Goal: Task Accomplishment & Management: Manage account settings

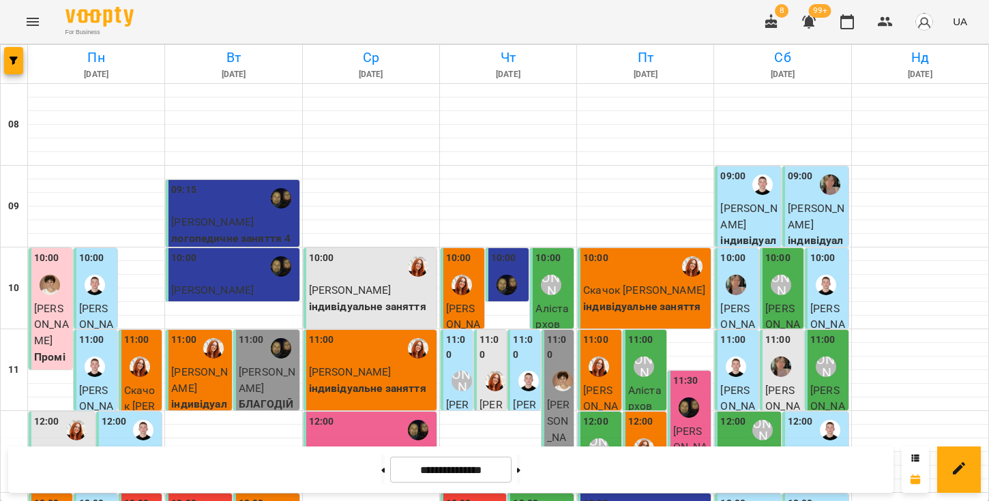
click at [35, 23] on icon "Menu" at bounding box center [33, 22] width 16 height 16
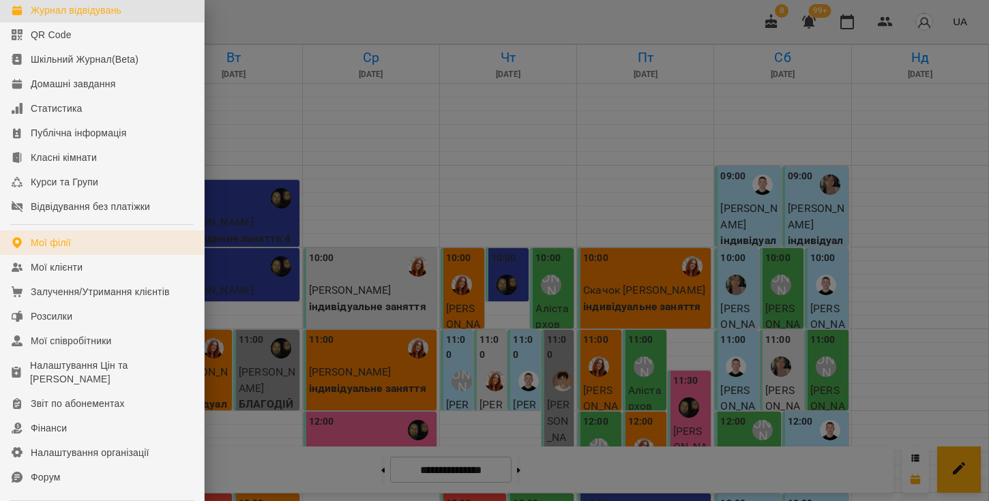
scroll to position [90, 0]
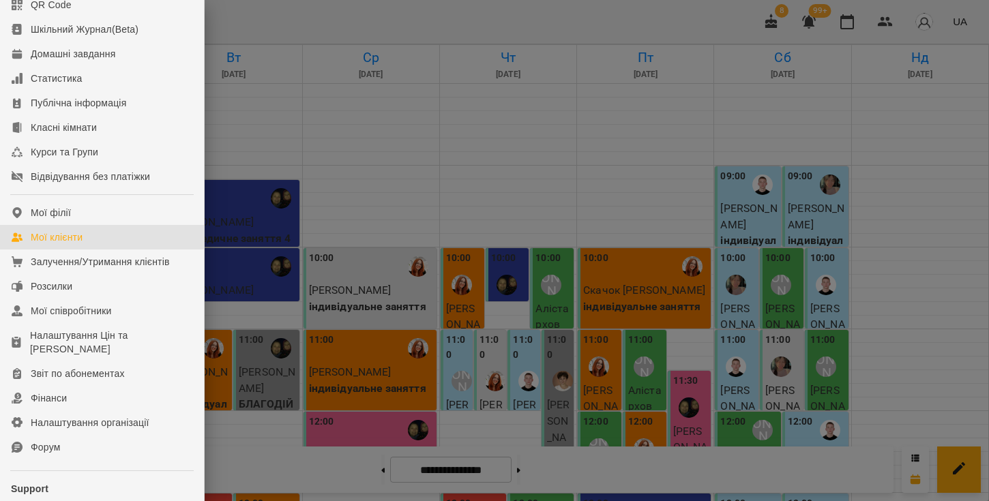
click at [80, 244] on div "Мої клієнти" at bounding box center [57, 238] width 52 height 14
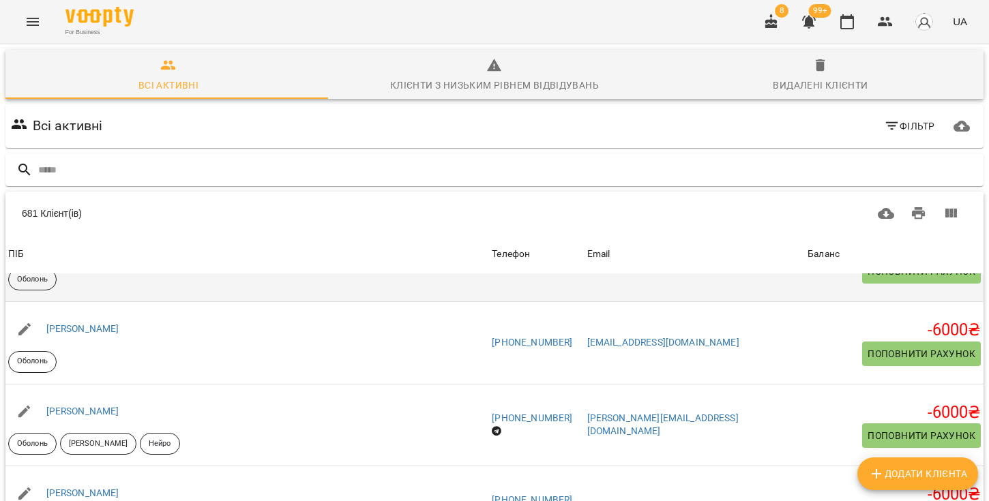
scroll to position [467, 0]
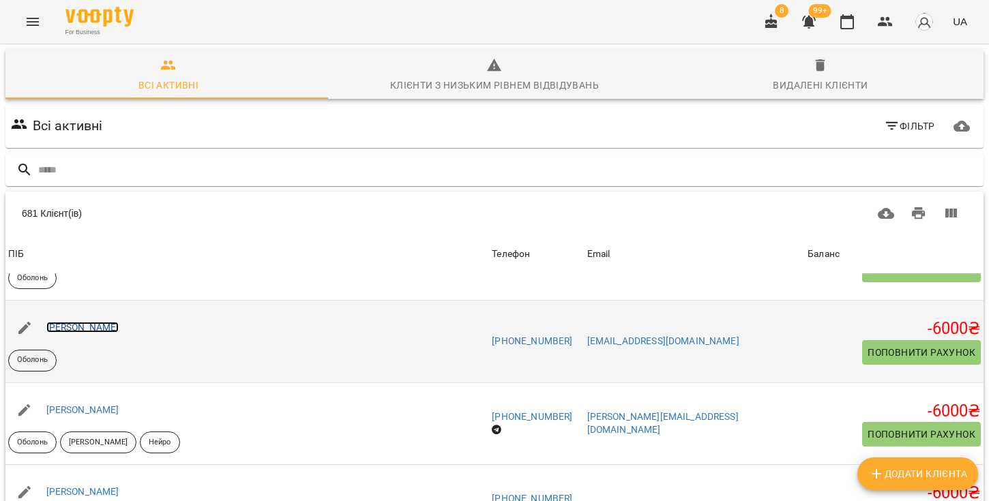
click at [119, 325] on link "[PERSON_NAME]" at bounding box center [82, 327] width 73 height 11
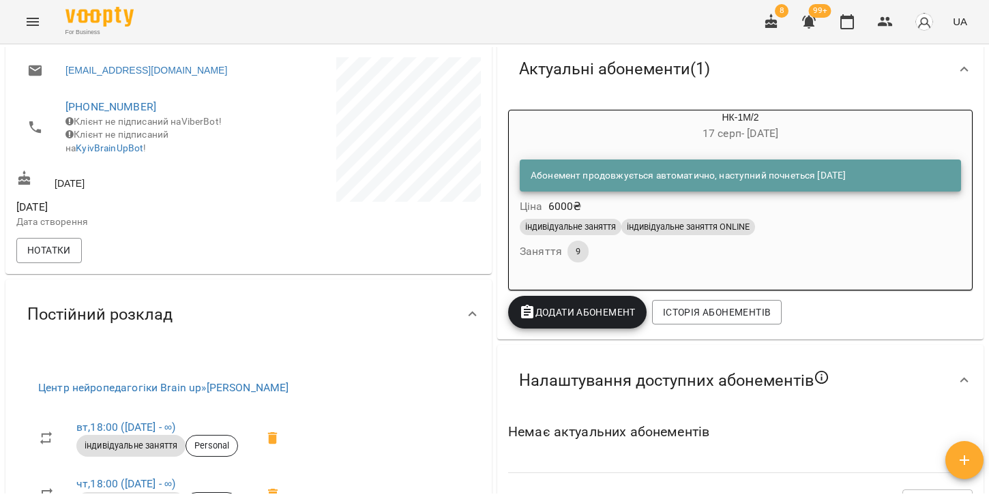
scroll to position [298, 0]
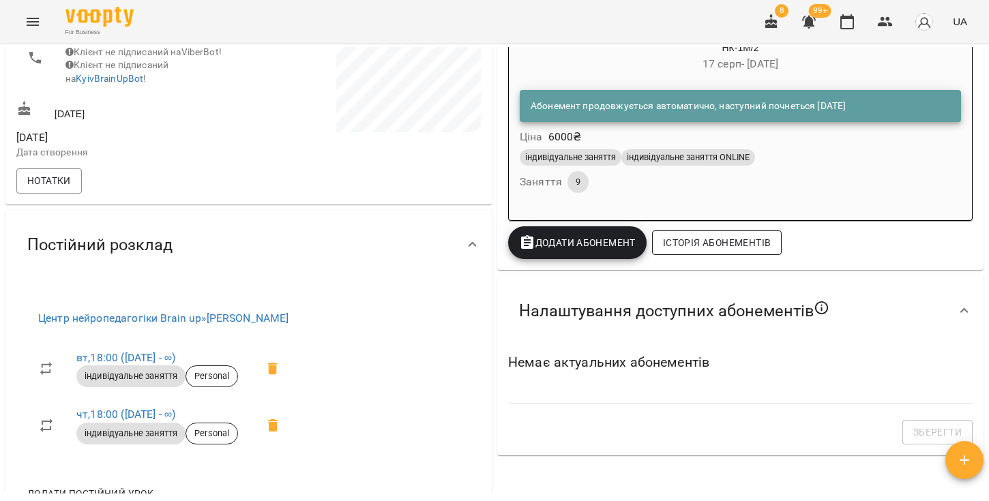
click at [691, 246] on span "Історія абонементів" at bounding box center [717, 243] width 108 height 16
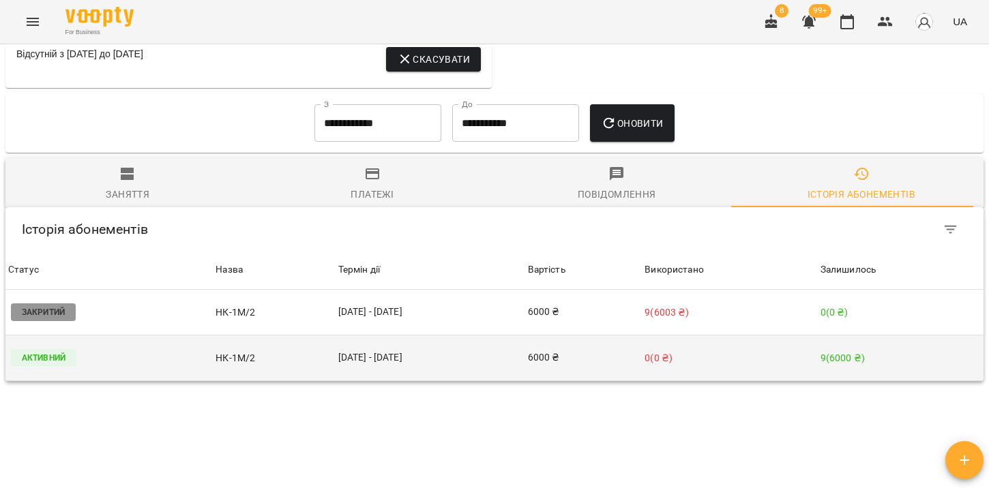
scroll to position [849, 0]
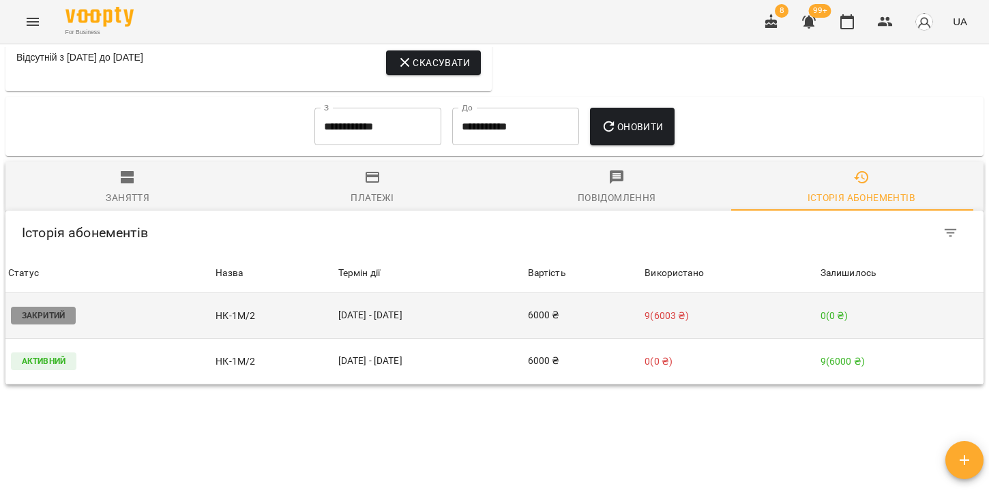
click at [436, 293] on td "[DATE] - [DATE]" at bounding box center [431, 316] width 190 height 46
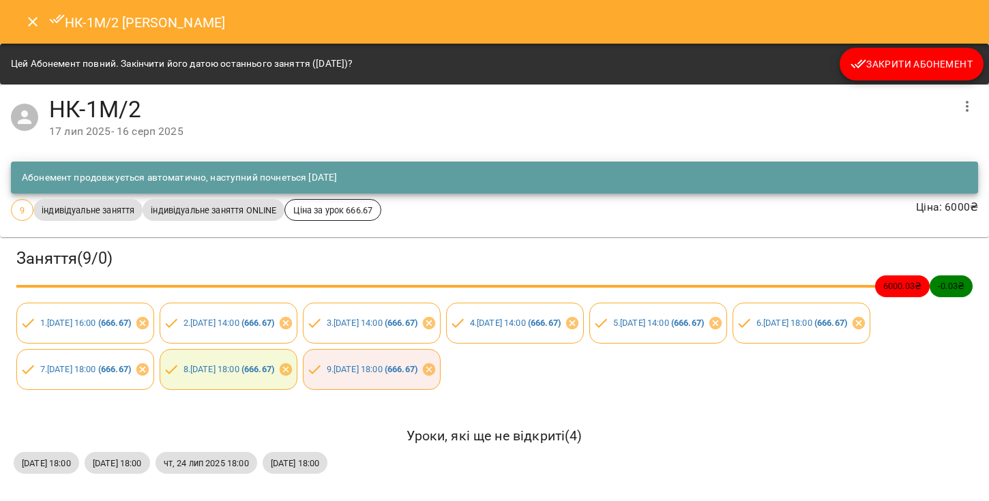
scroll to position [2, 0]
click at [36, 20] on icon "Close" at bounding box center [33, 22] width 16 height 16
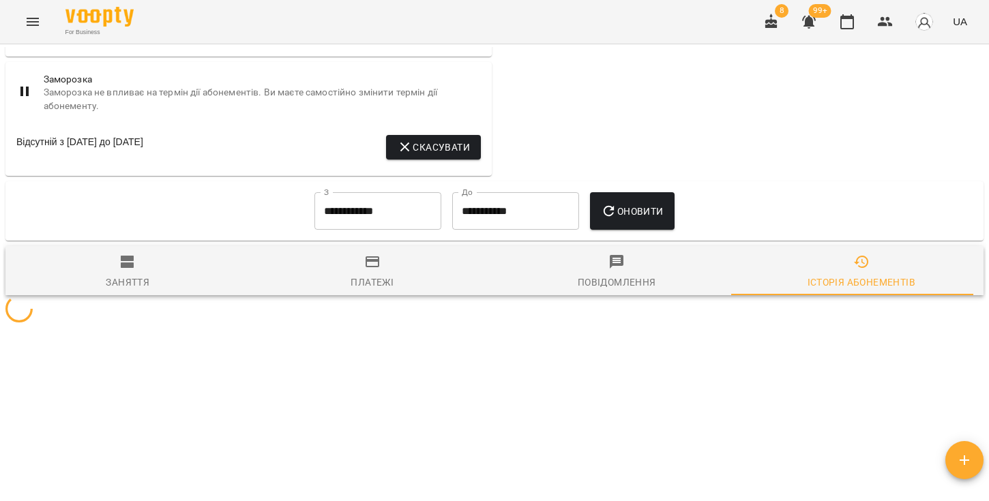
scroll to position [774, 0]
